Goal: Task Accomplishment & Management: Complete application form

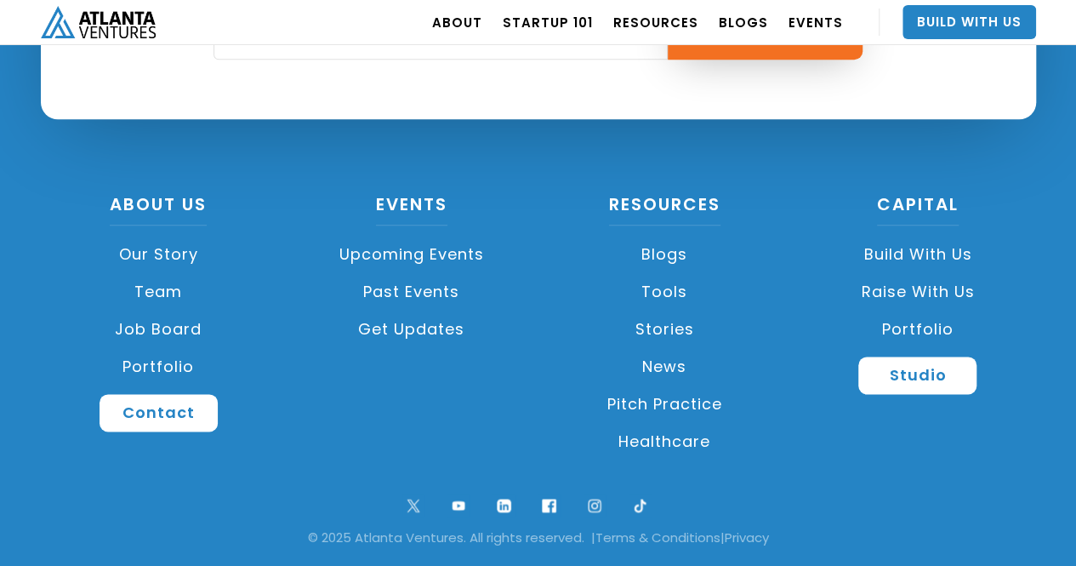
scroll to position [4136, 0]
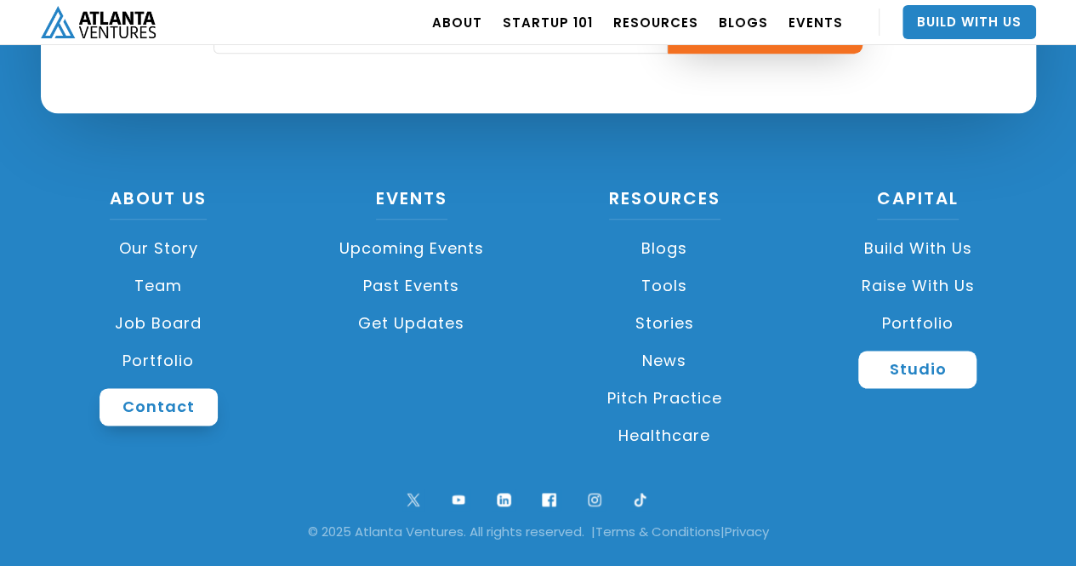
click at [105, 409] on link "Contact" at bounding box center [159, 406] width 118 height 37
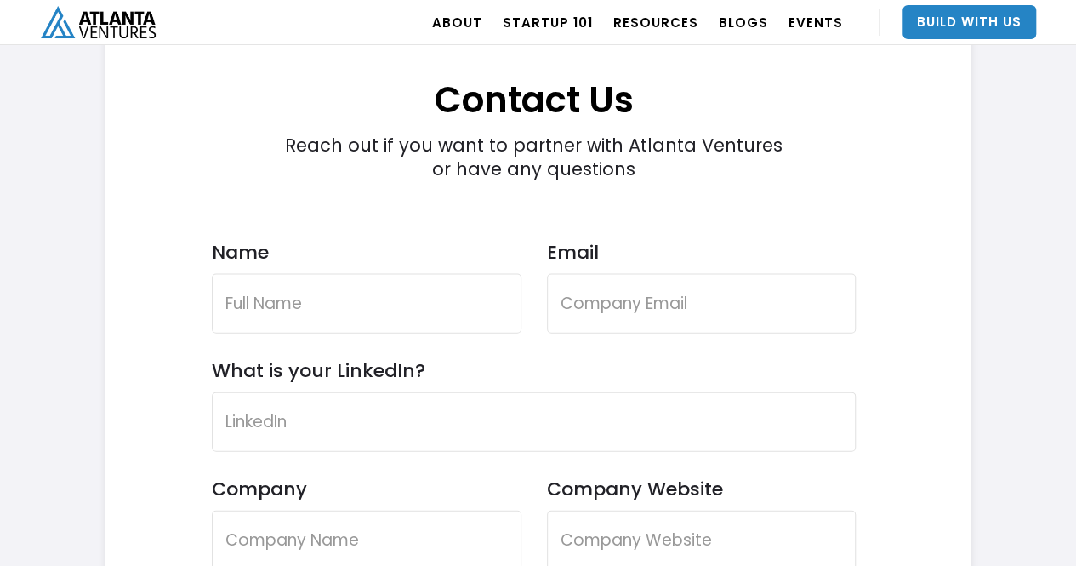
scroll to position [4960, 0]
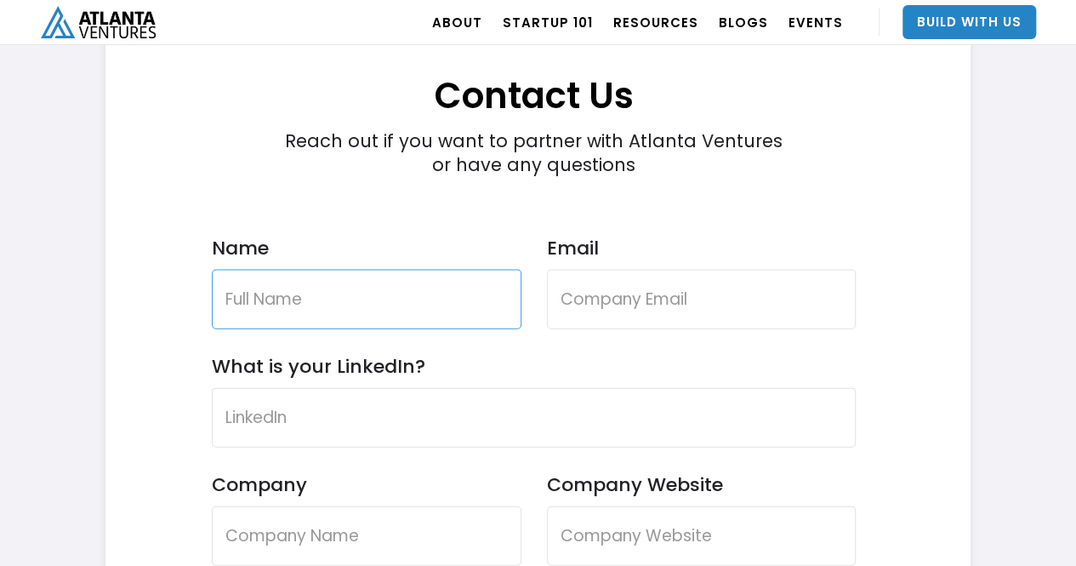
click at [362, 302] on input "Name" at bounding box center [367, 300] width 310 height 60
type input "[PERSON_NAME]"
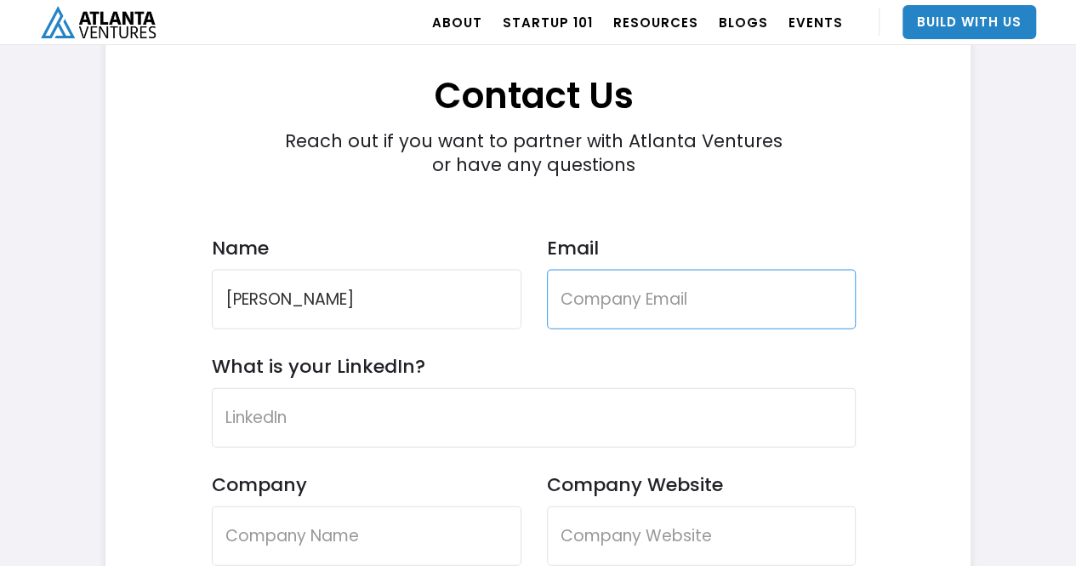
click at [586, 291] on input "Email" at bounding box center [702, 300] width 310 height 60
type input "[EMAIL_ADDRESS][DOMAIN_NAME]"
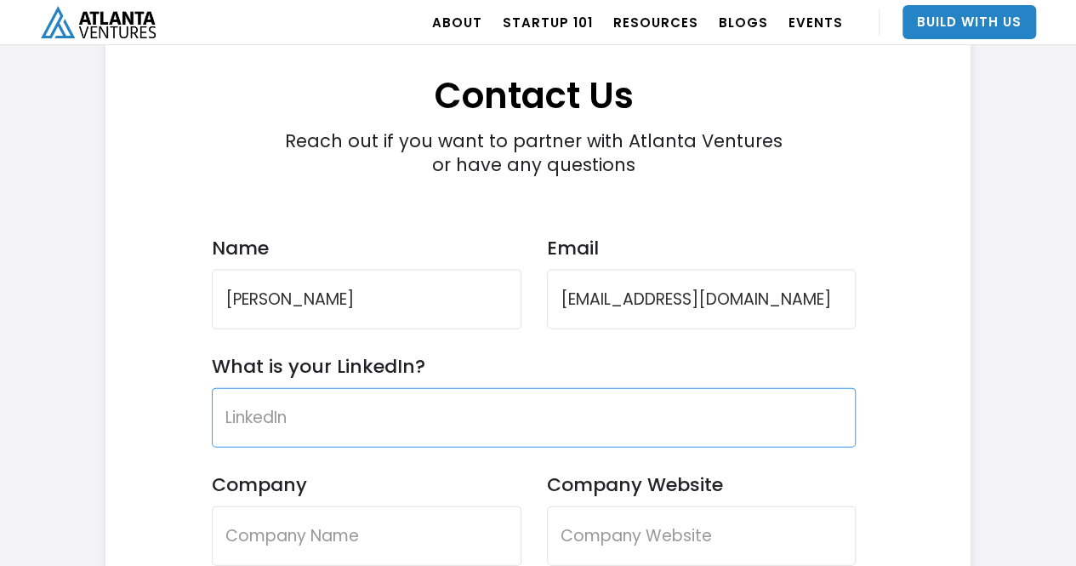
click at [321, 404] on input "What is your LinkedIn?" at bounding box center [534, 418] width 645 height 60
paste input "[URL][DOMAIN_NAME][PERSON_NAME]"
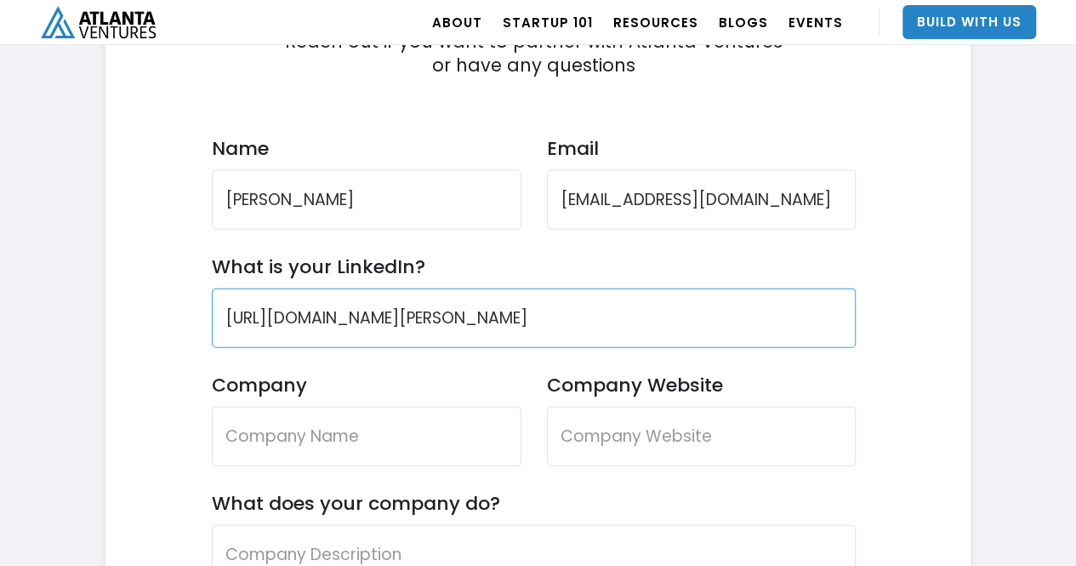
scroll to position [5066, 0]
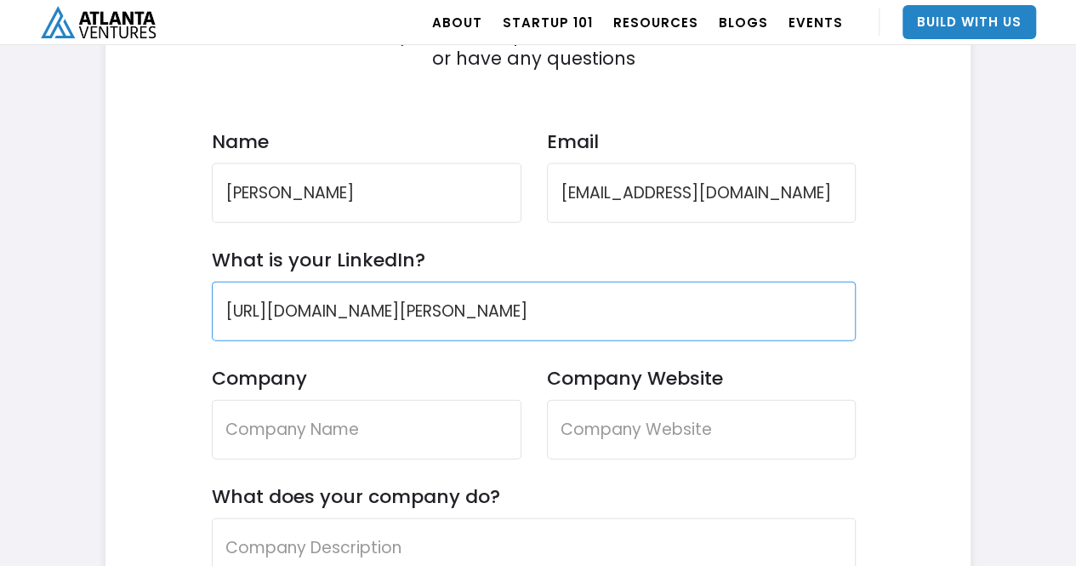
type input "[URL][DOMAIN_NAME][PERSON_NAME]"
click at [305, 412] on input "Company" at bounding box center [367, 430] width 310 height 60
type input "Revere Securities"
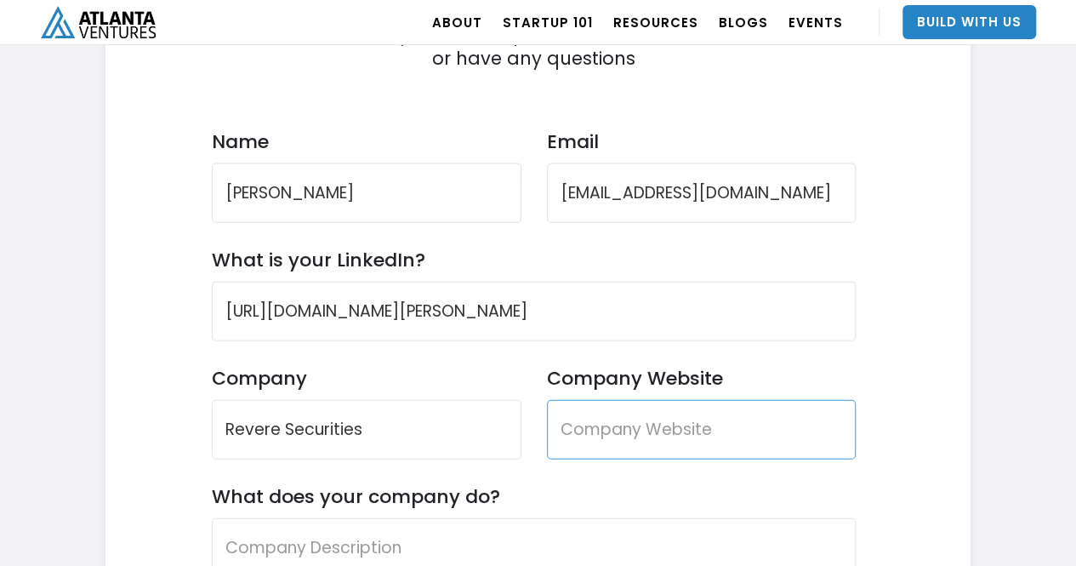
click at [615, 430] on input "Company Website" at bounding box center [702, 430] width 310 height 60
paste input "[URL][DOMAIN_NAME]"
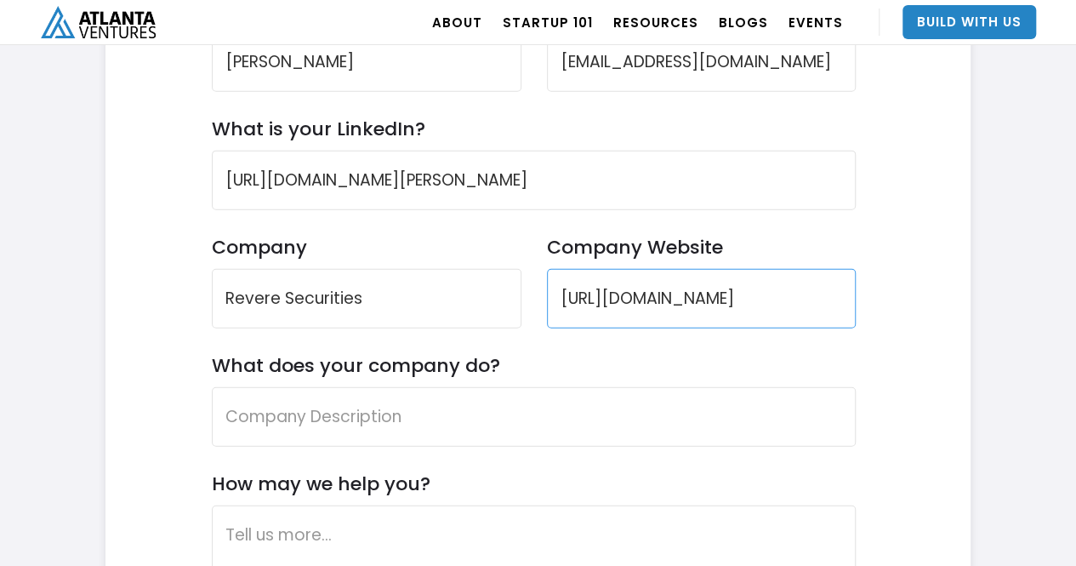
scroll to position [5198, 0]
type input "[URL][DOMAIN_NAME]"
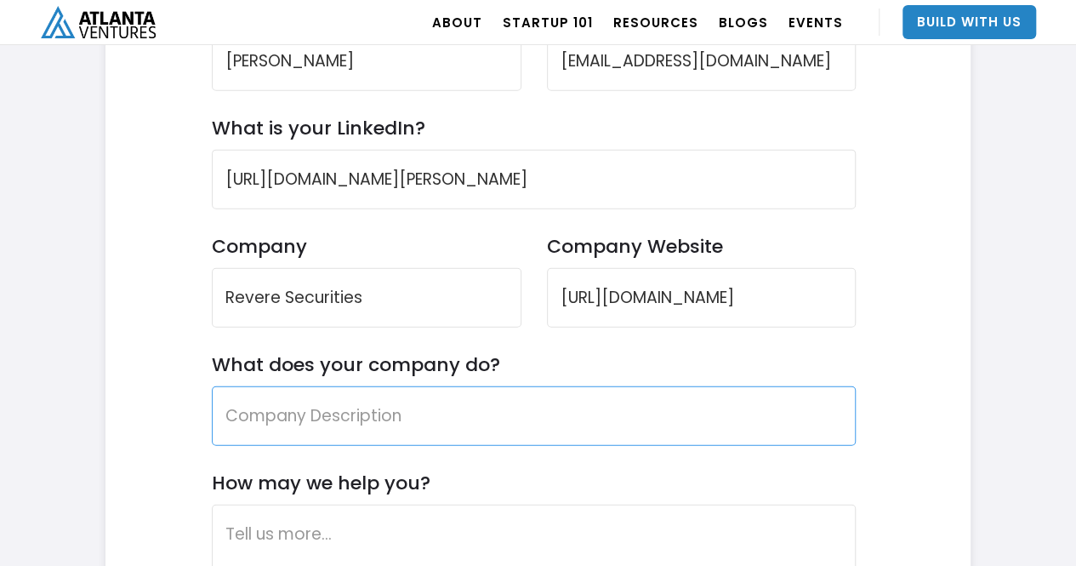
click at [385, 424] on input "What does your company do?" at bounding box center [534, 416] width 645 height 60
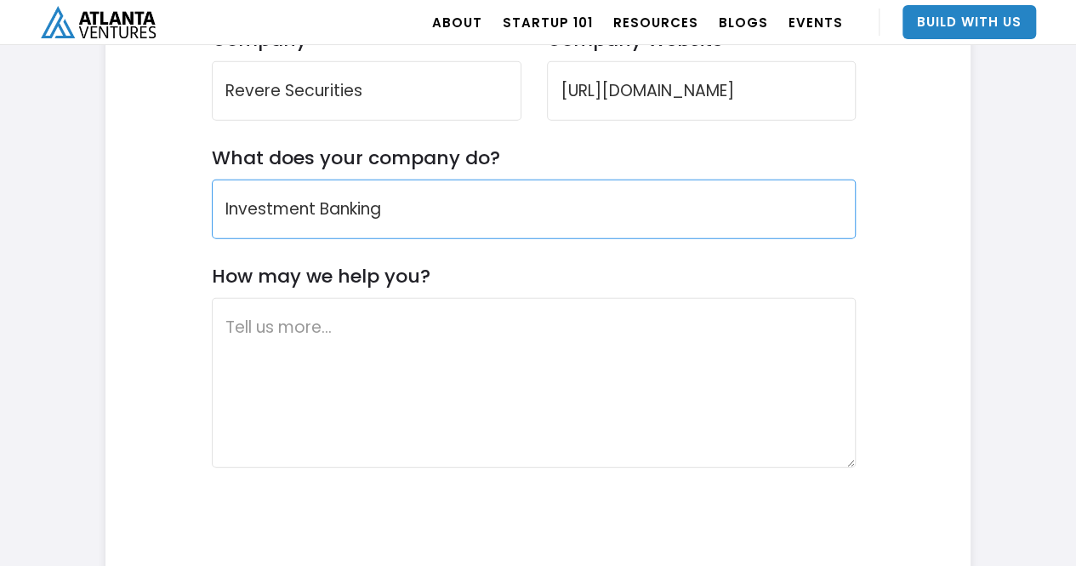
scroll to position [5406, 0]
type input "Investment Banking"
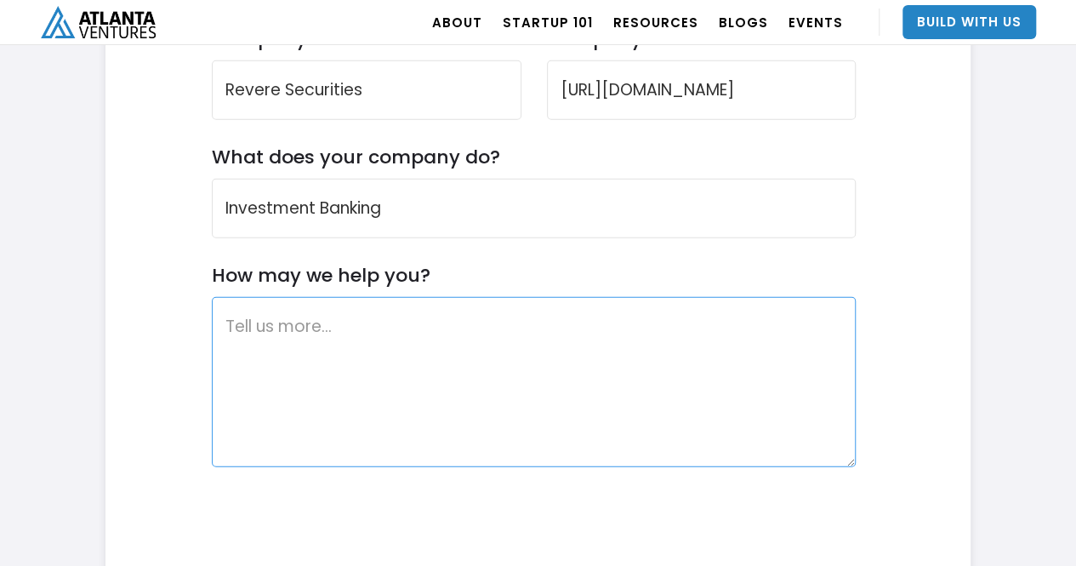
click at [385, 341] on textarea "How may we help you?" at bounding box center [534, 382] width 645 height 170
click at [752, 363] on textarea "How may we help you?" at bounding box center [534, 382] width 645 height 170
paste textarea "Hello, I hope you are well. My name is [PERSON_NAME] and I am a Vice President …"
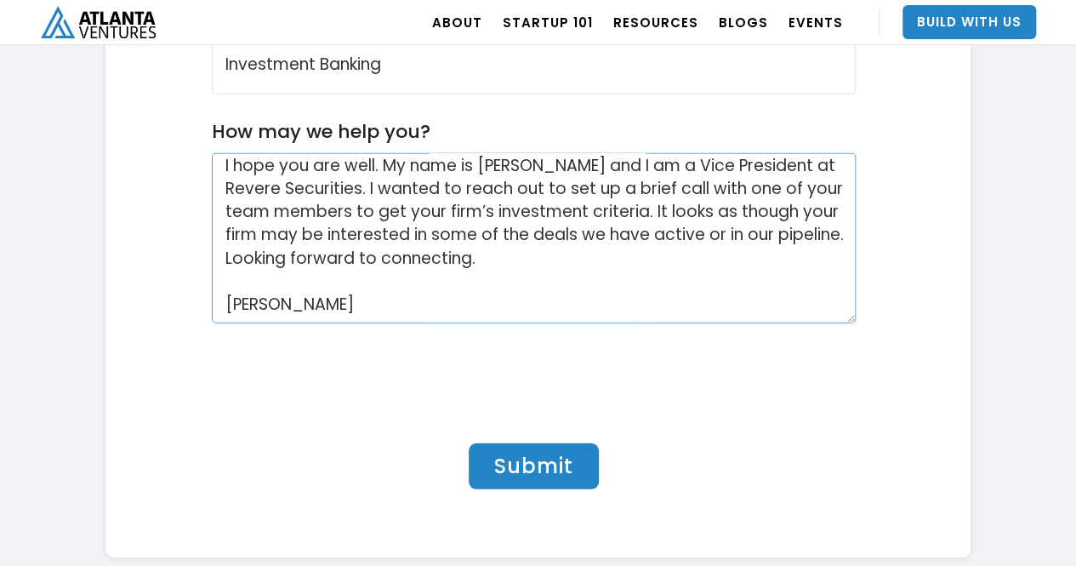
scroll to position [5562, 0]
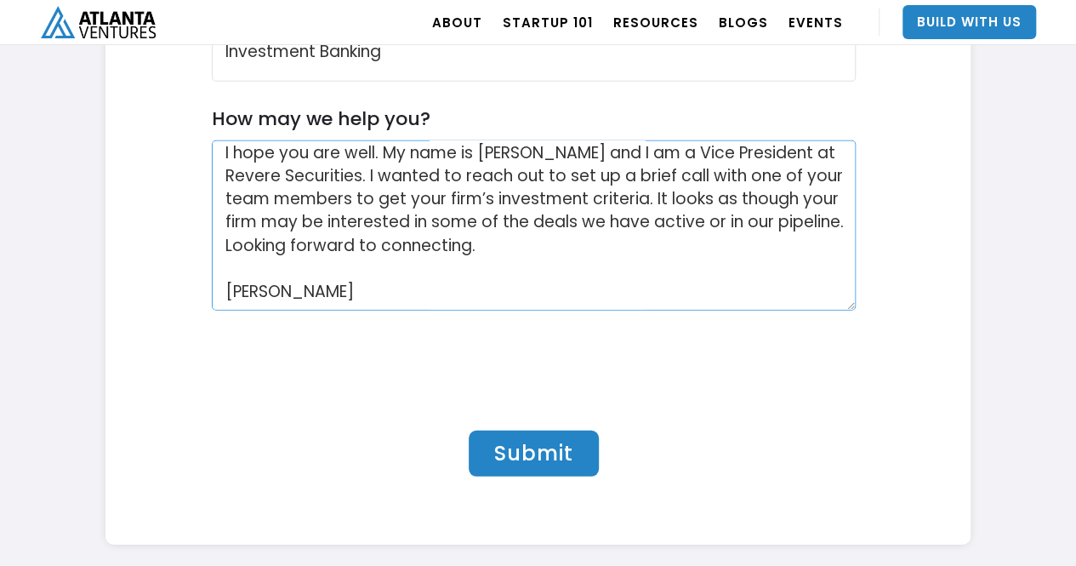
type textarea "Hello, I hope you are well. My name is [PERSON_NAME] and I am a Vice President …"
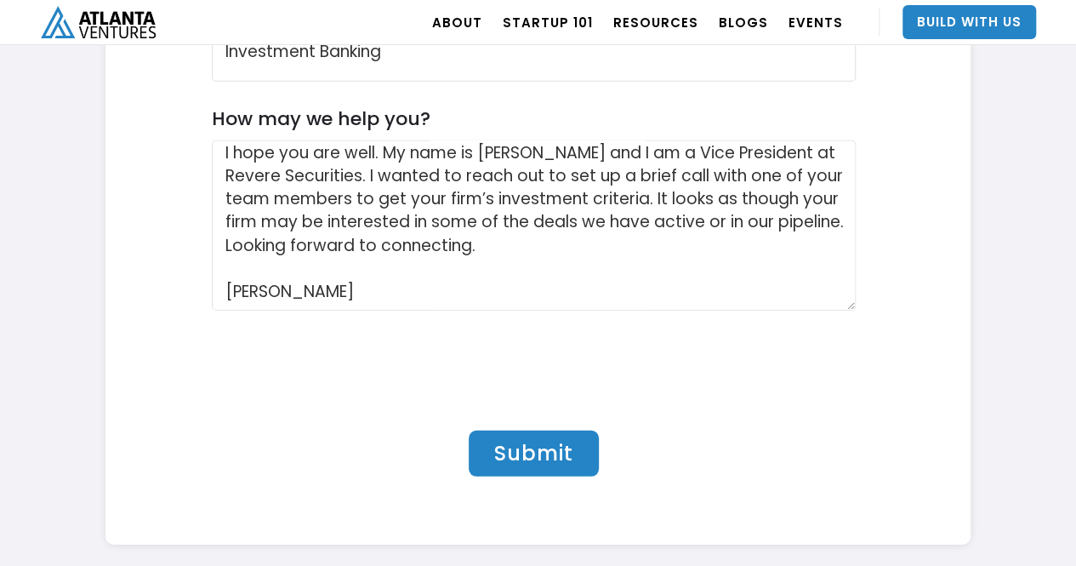
click at [542, 447] on input "Submit" at bounding box center [534, 454] width 130 height 46
type input "Please wait..."
